Goal: Navigation & Orientation: Find specific page/section

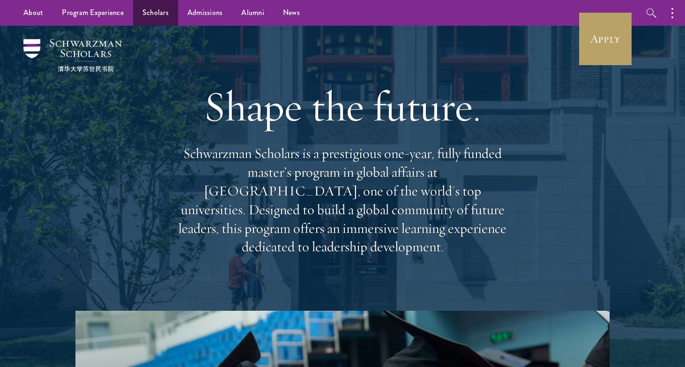
click at [161, 13] on link "Scholars" at bounding box center [155, 13] width 45 height 26
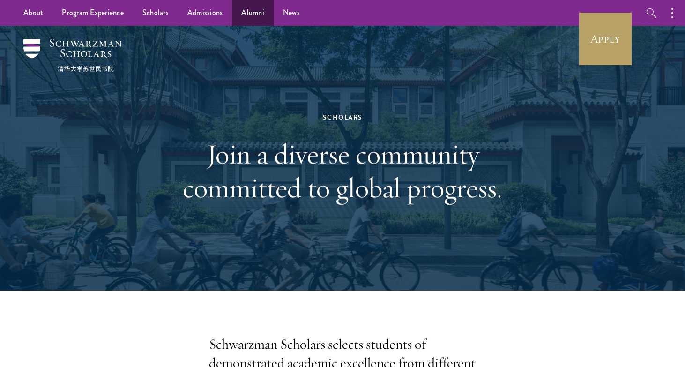
click at [243, 10] on link "Alumni" at bounding box center [253, 13] width 42 height 26
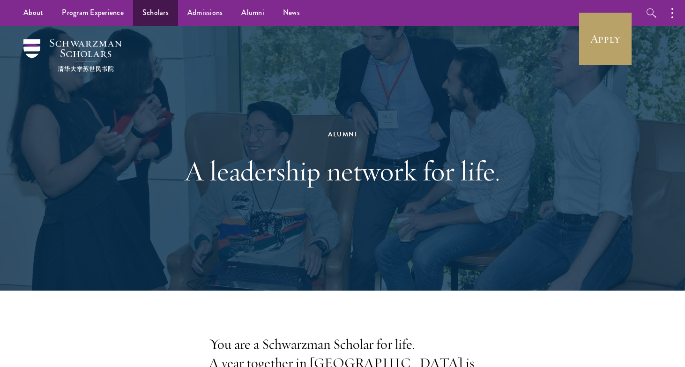
click at [153, 12] on link "Scholars" at bounding box center [155, 13] width 45 height 26
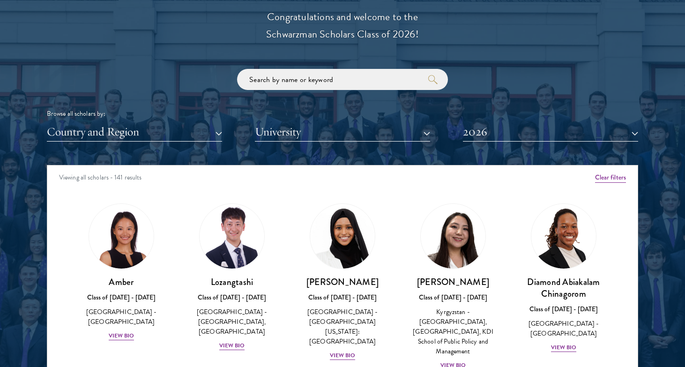
click at [194, 127] on button "Country and Region" at bounding box center [134, 131] width 175 height 19
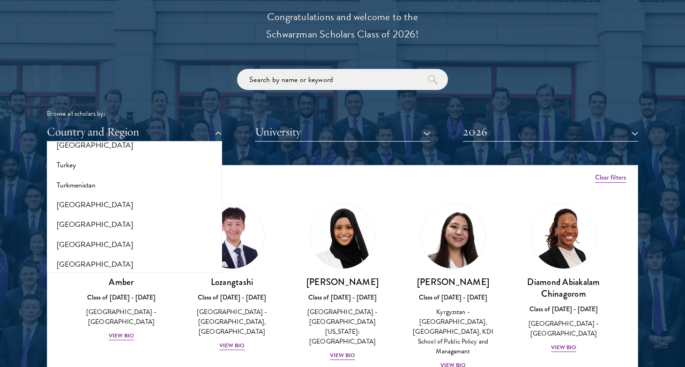
scroll to position [1869, 0]
click at [669, 212] on div at bounding box center [342, 208] width 685 height 570
